Goal: Transaction & Acquisition: Purchase product/service

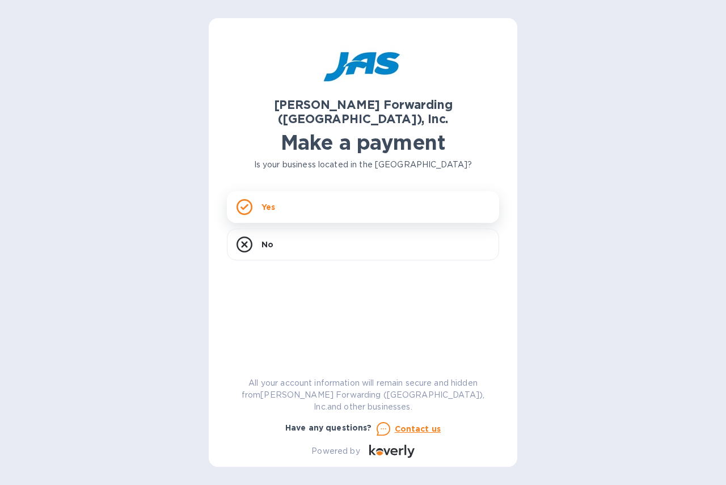
click at [346, 195] on div "Yes" at bounding box center [363, 207] width 272 height 32
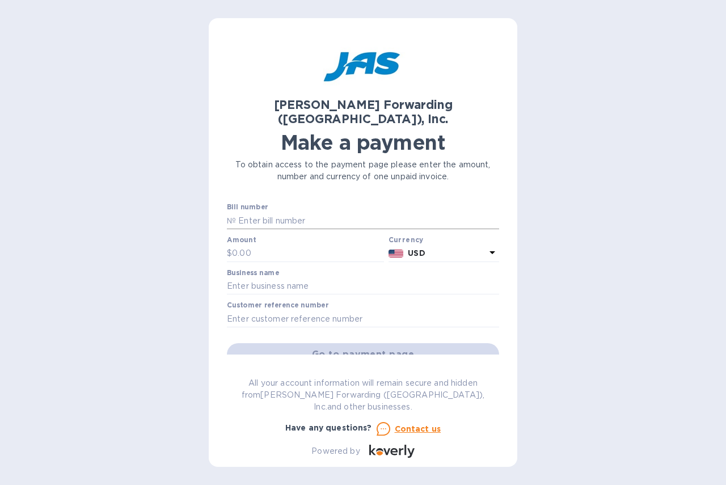
click at [314, 212] on input "text" at bounding box center [367, 220] width 263 height 17
type input "CHS503325008"
click at [280, 245] on input "text" at bounding box center [308, 253] width 152 height 17
type input "1,437.31"
click at [286, 278] on input "text" at bounding box center [363, 286] width 272 height 17
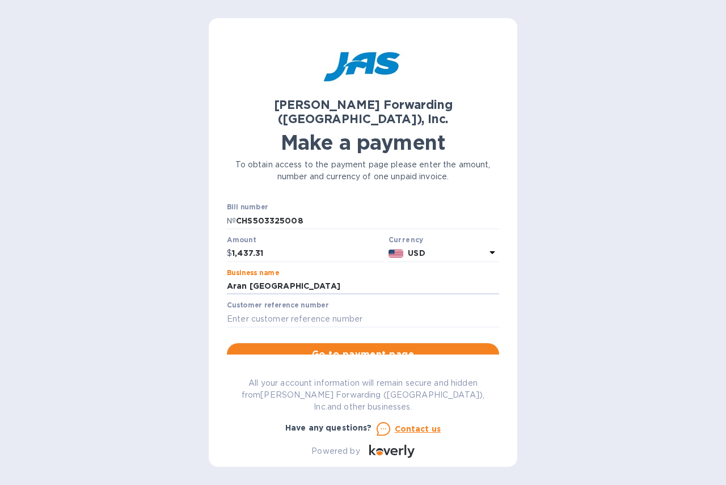
type input "Aran [GEOGRAPHIC_DATA]"
click at [362, 348] on span "Go to payment page" at bounding box center [363, 355] width 254 height 14
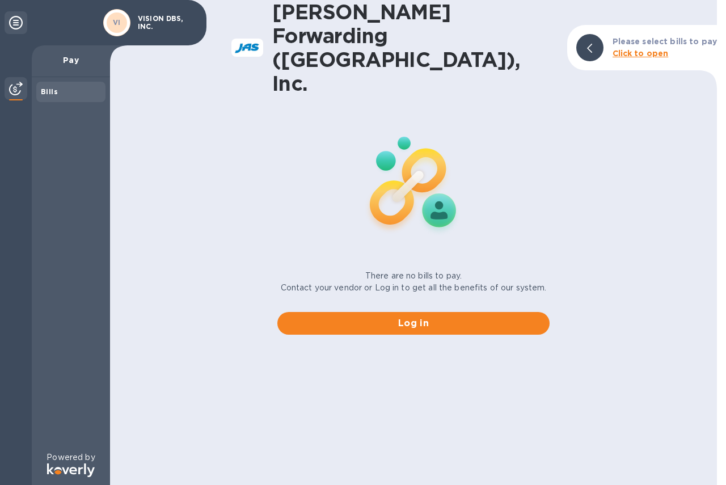
click at [627, 49] on b "Click to open" at bounding box center [640, 53] width 56 height 9
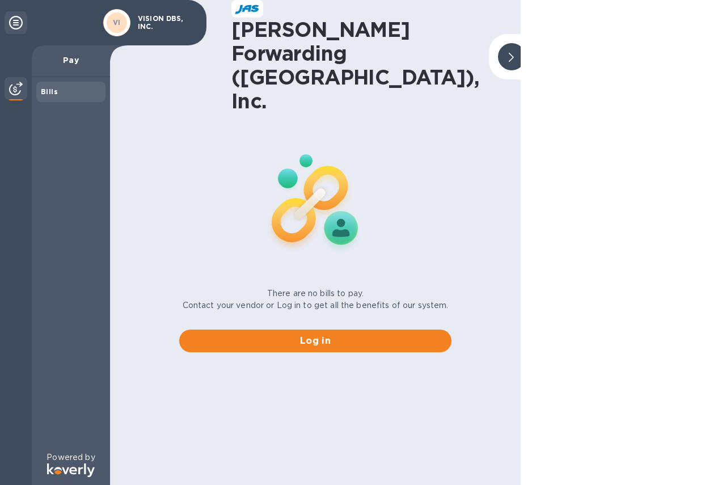
click at [18, 22] on icon at bounding box center [16, 23] width 14 height 14
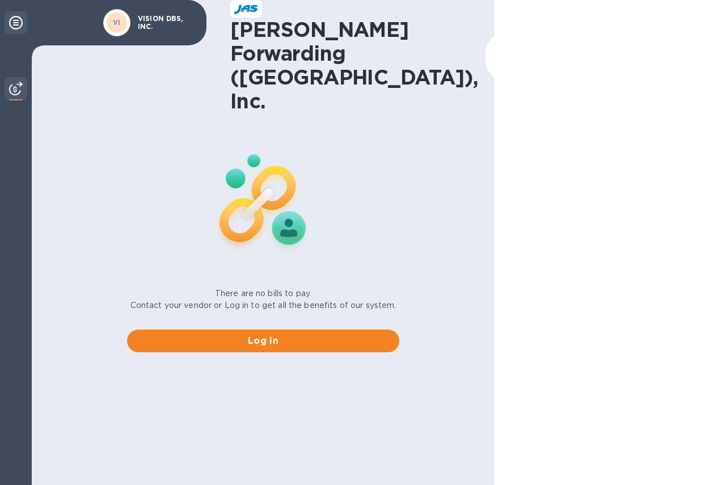
click at [18, 22] on icon at bounding box center [16, 23] width 14 height 14
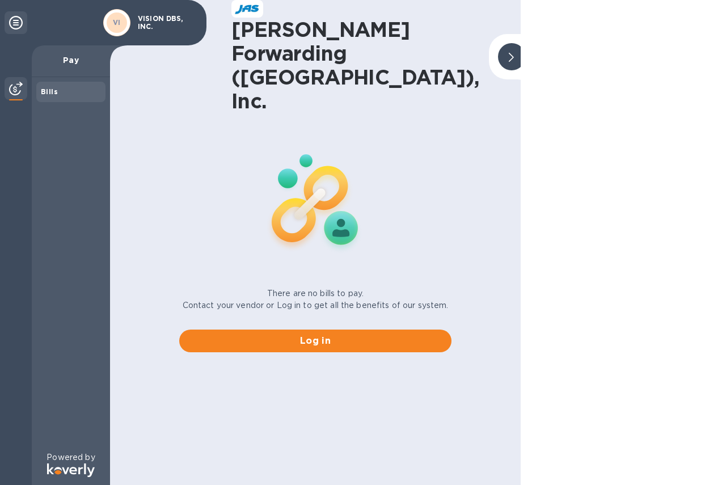
click at [71, 59] on p "Pay" at bounding box center [71, 59] width 60 height 11
click at [153, 28] on p "VISION DBS, INC." at bounding box center [166, 23] width 57 height 16
click at [16, 19] on icon at bounding box center [16, 23] width 14 height 14
